Goal: Information Seeking & Learning: Learn about a topic

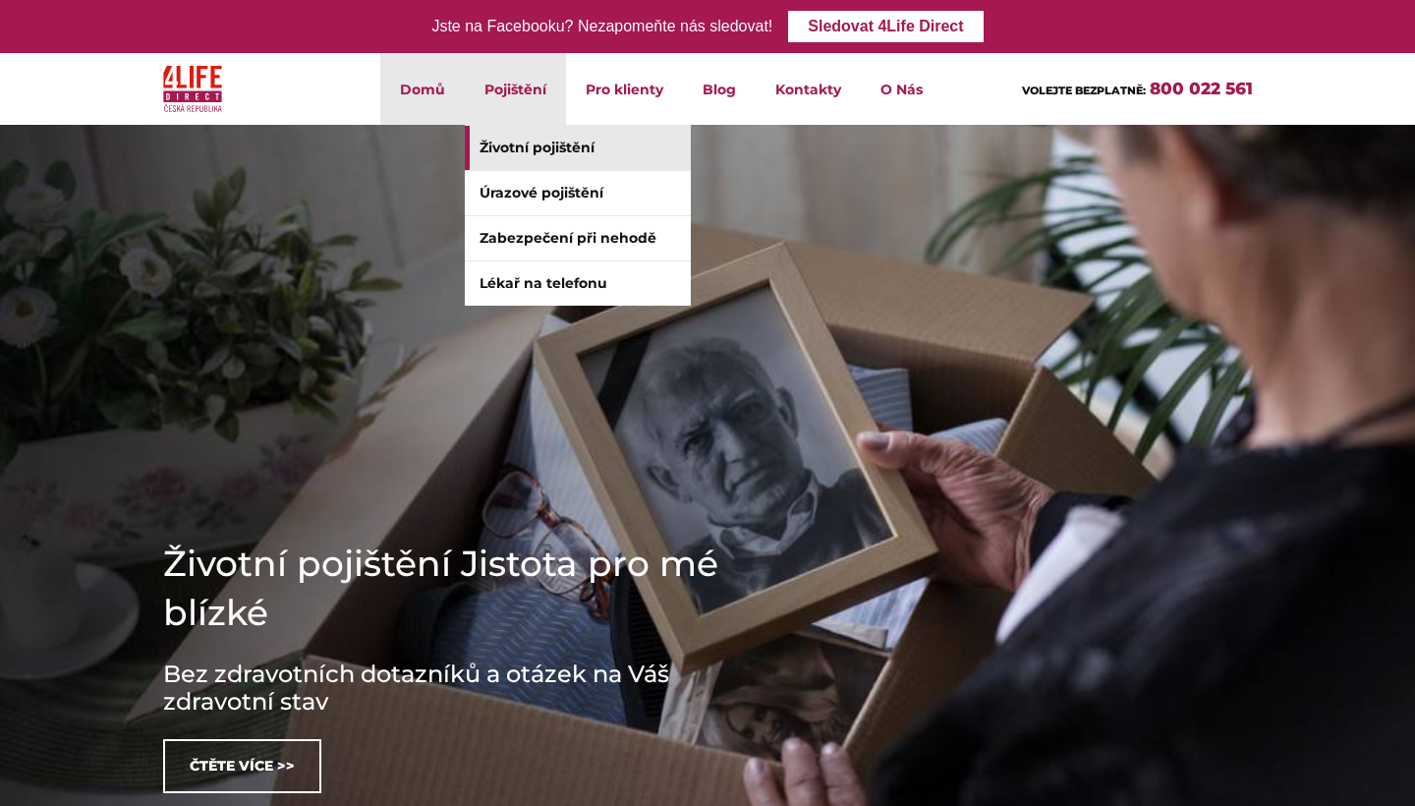
click at [563, 150] on link "Životní pojištění" at bounding box center [578, 148] width 226 height 44
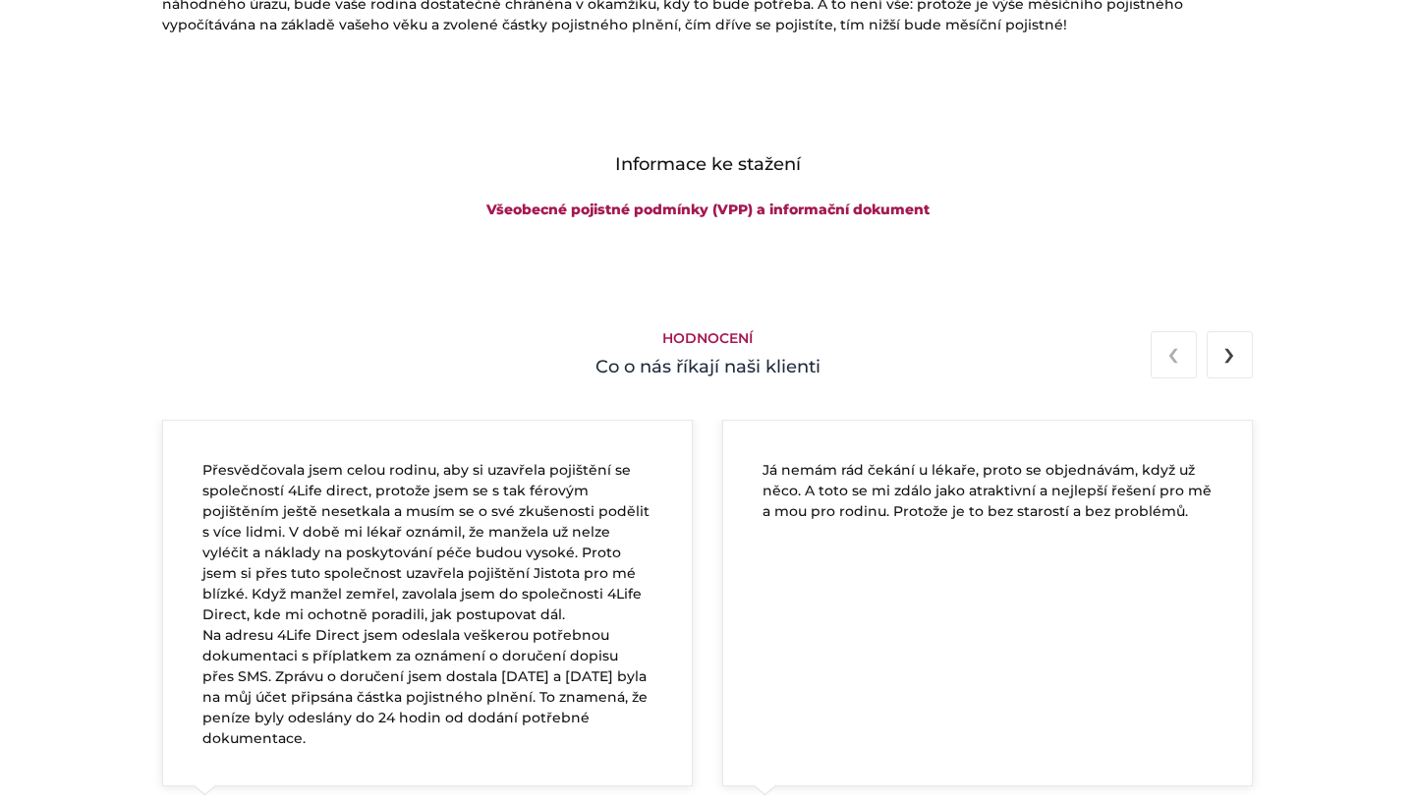
scroll to position [3286, 0]
click at [756, 202] on link "Všeobecné pojistné podmínky (VPP) a informační dokument" at bounding box center [707, 211] width 443 height 18
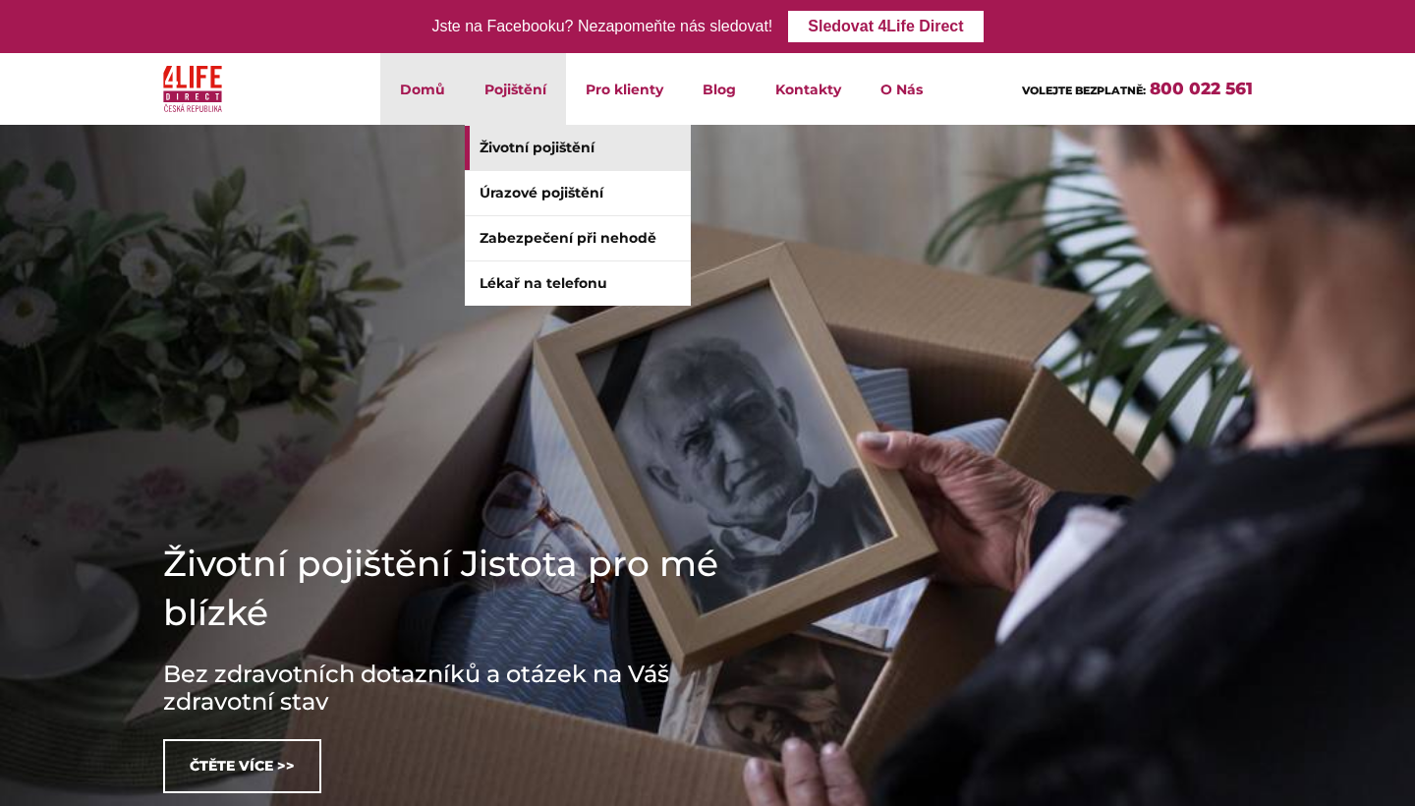
click at [610, 151] on link "Životní pojištění" at bounding box center [578, 148] width 226 height 44
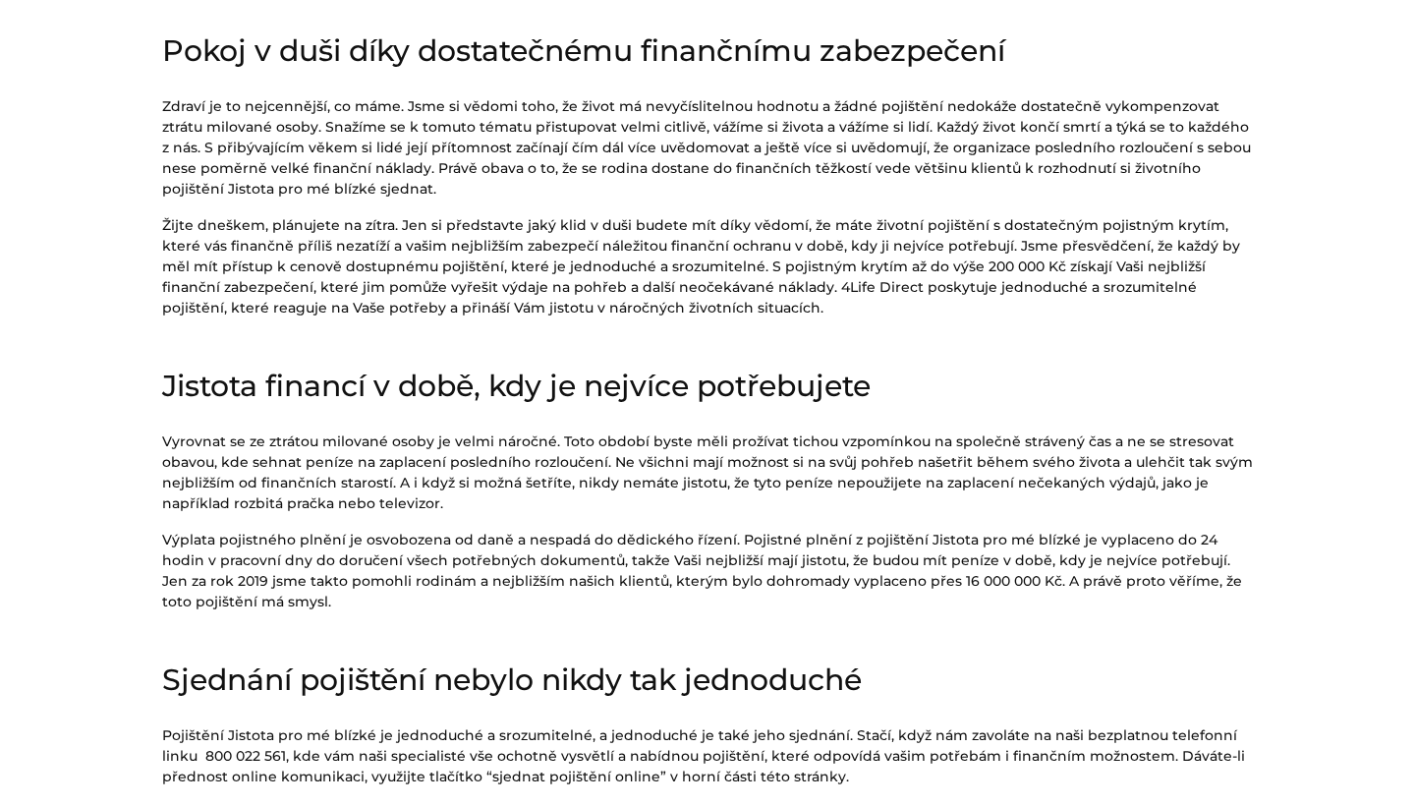
drag, startPoint x: 133, startPoint y: 443, endPoint x: 582, endPoint y: 502, distance: 452.9
click at [582, 502] on section "Životní pojištění Jistota pro mé blízké Pokoj v duši díky dostatečnému finanční…" at bounding box center [707, 473] width 1415 height 1093
click at [582, 502] on p "Vyrovnat se ze ztrátou milované osoby je velmi náročné. Toto období byste měli …" at bounding box center [707, 472] width 1091 height 83
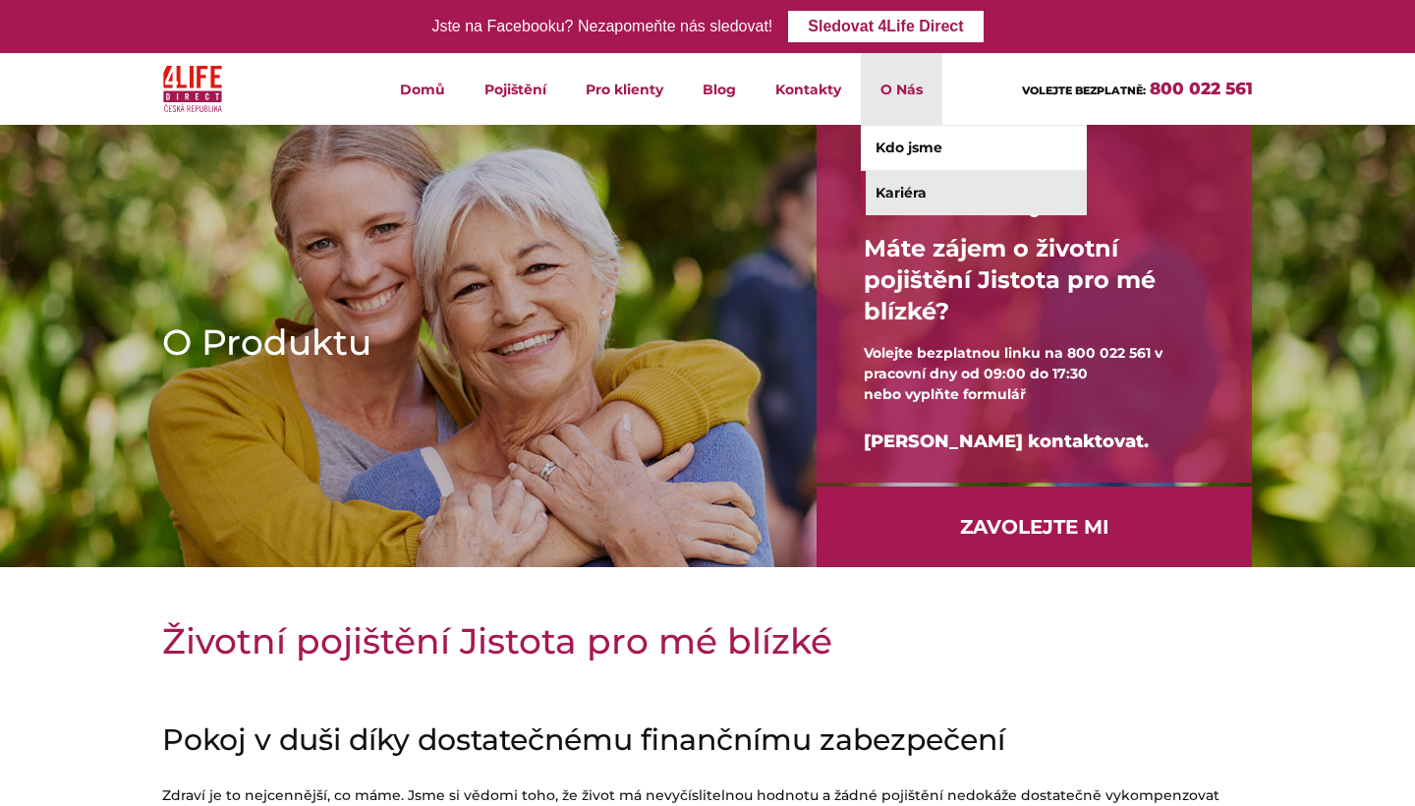
click at [929, 197] on link "Kariéra" at bounding box center [974, 193] width 226 height 44
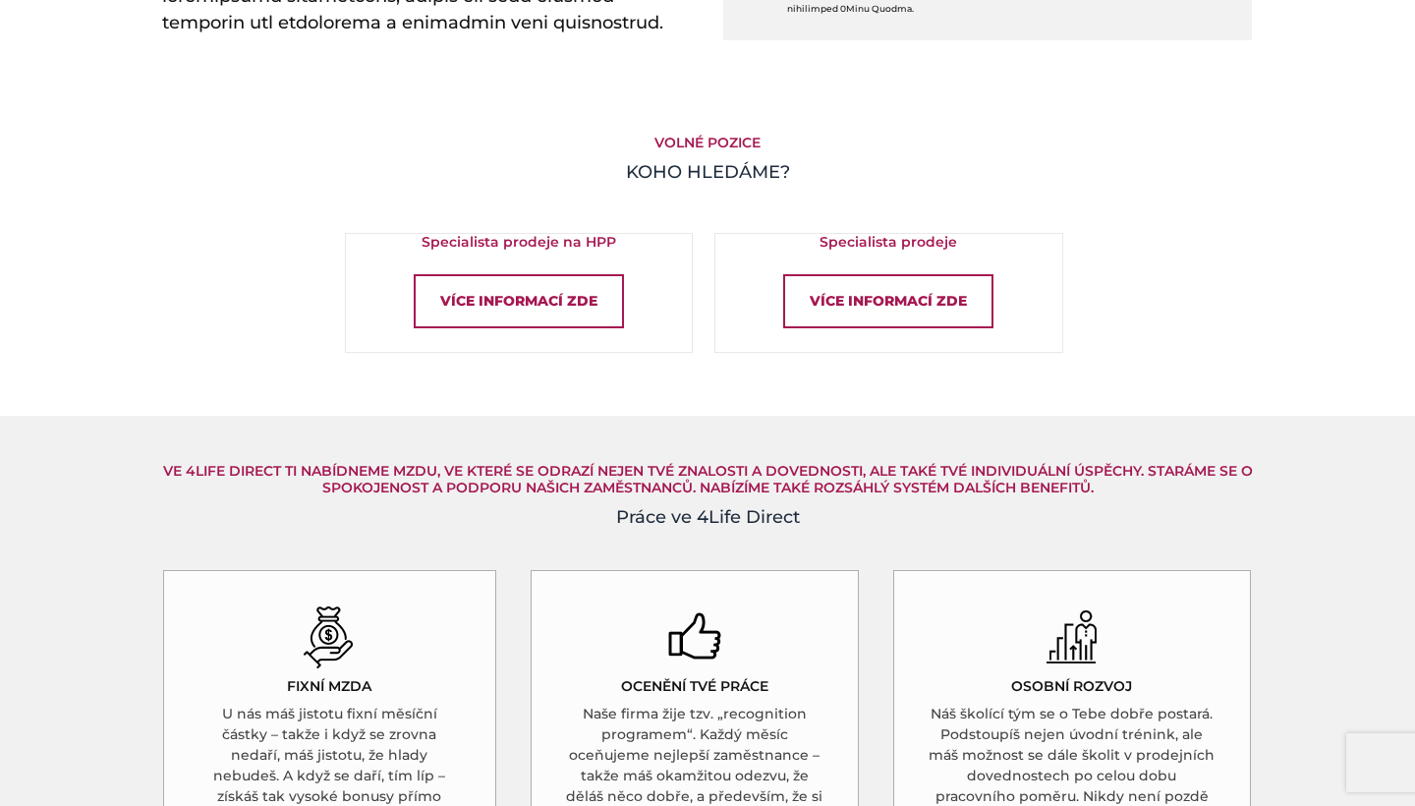
scroll to position [1279, 0]
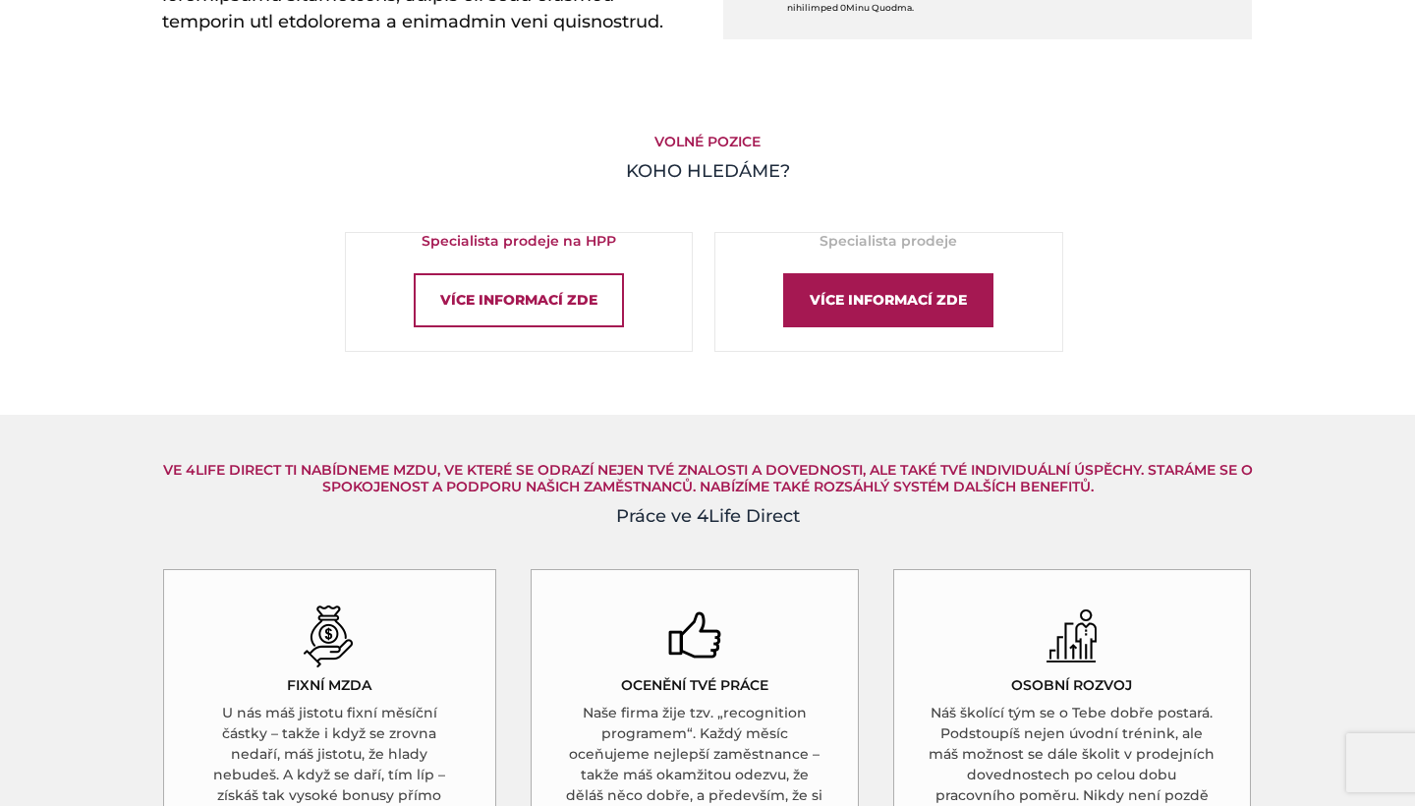
click at [848, 291] on div "Více informací zde" at bounding box center [888, 300] width 210 height 54
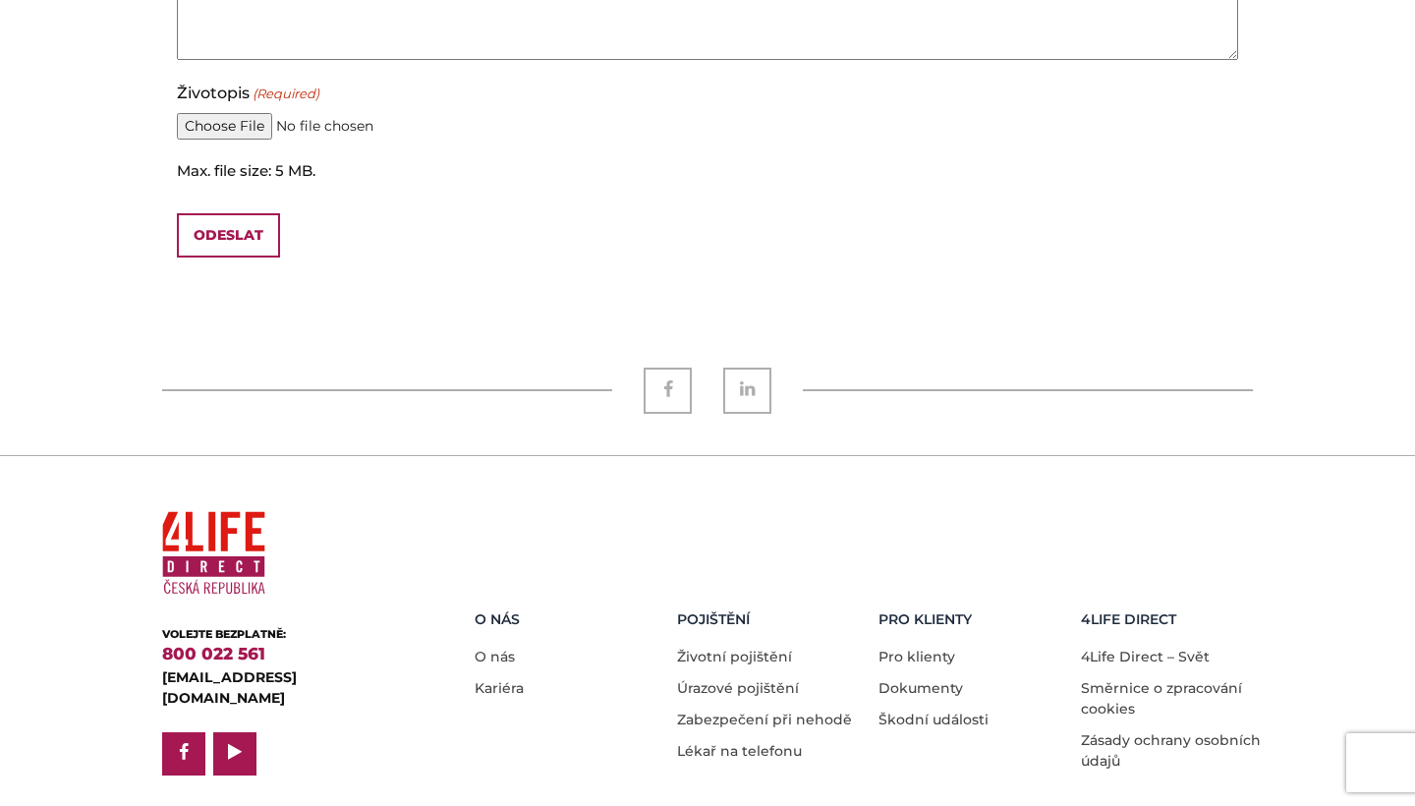
scroll to position [2072, 0]
click at [957, 711] on link "Škodní události" at bounding box center [933, 720] width 110 height 18
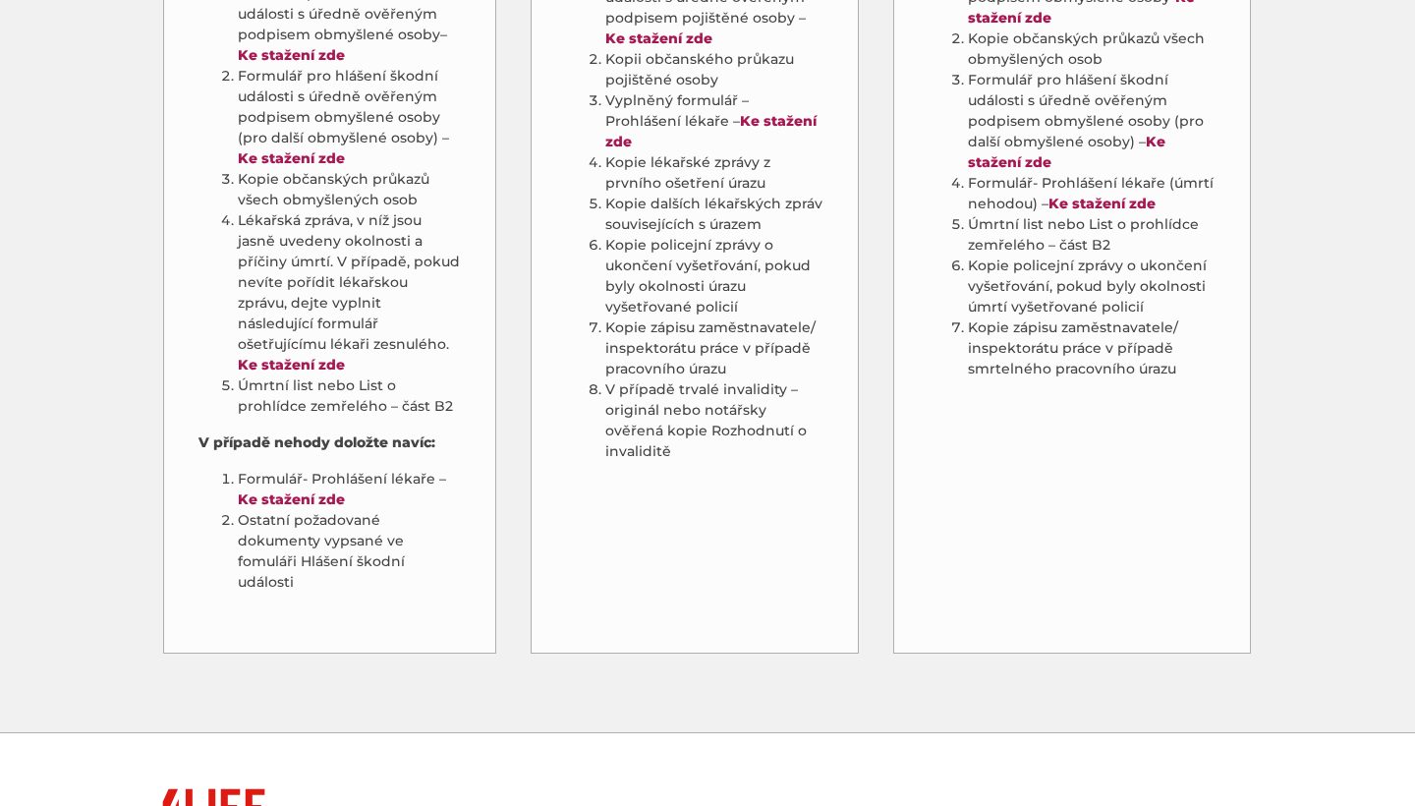
scroll to position [1326, 0]
